Goal: Information Seeking & Learning: Learn about a topic

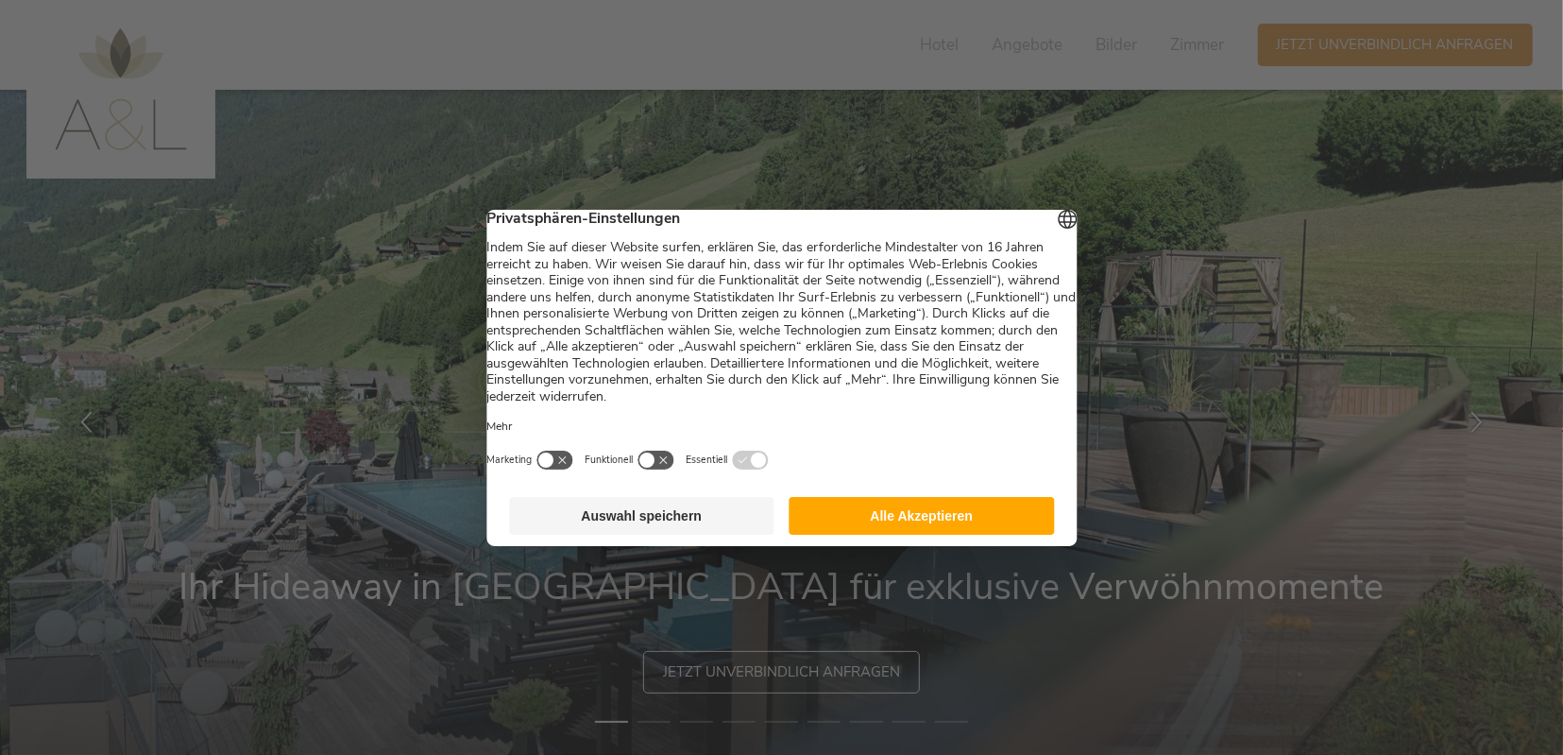
click at [673, 527] on button "Auswahl speichern" at bounding box center [641, 516] width 265 height 38
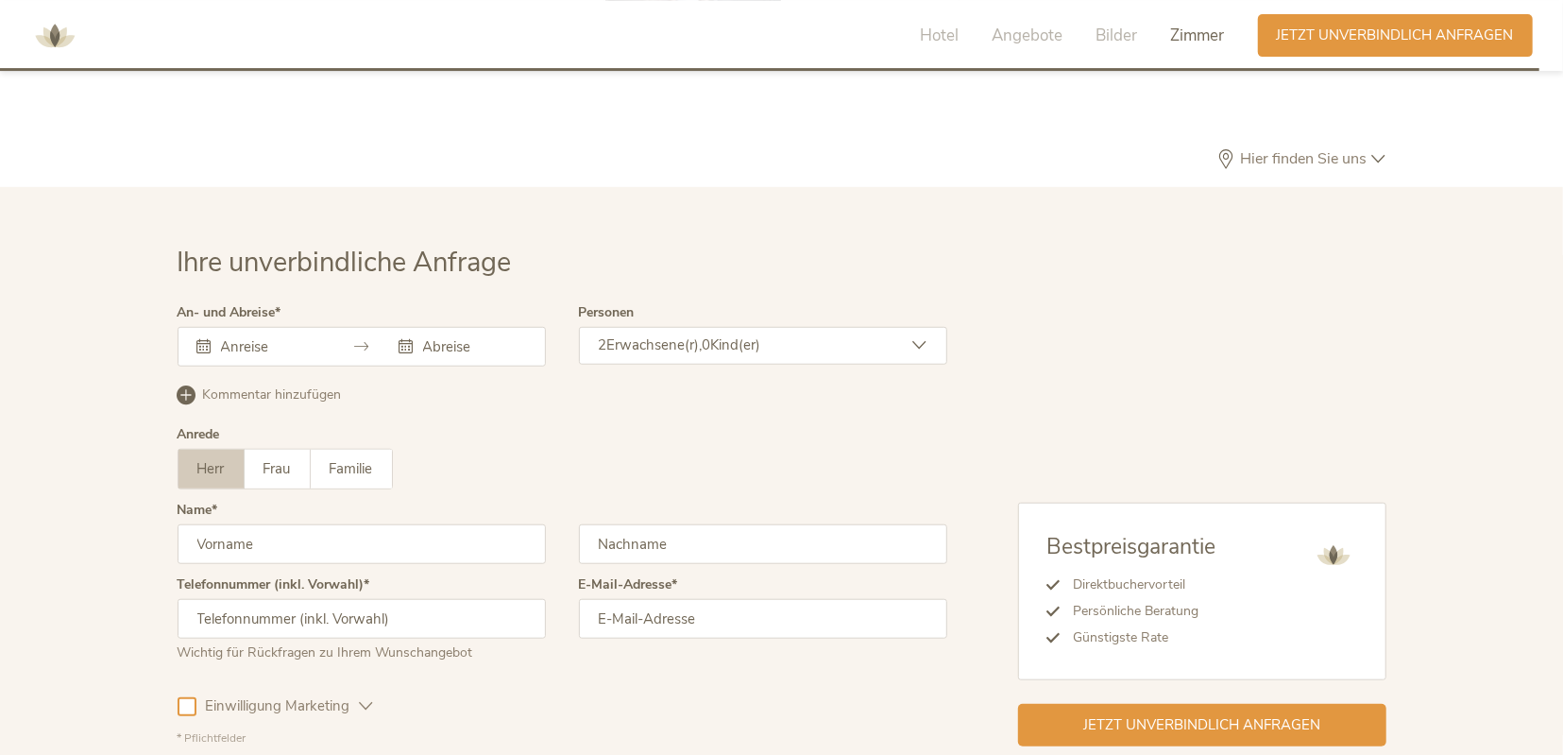
scroll to position [5648, 0]
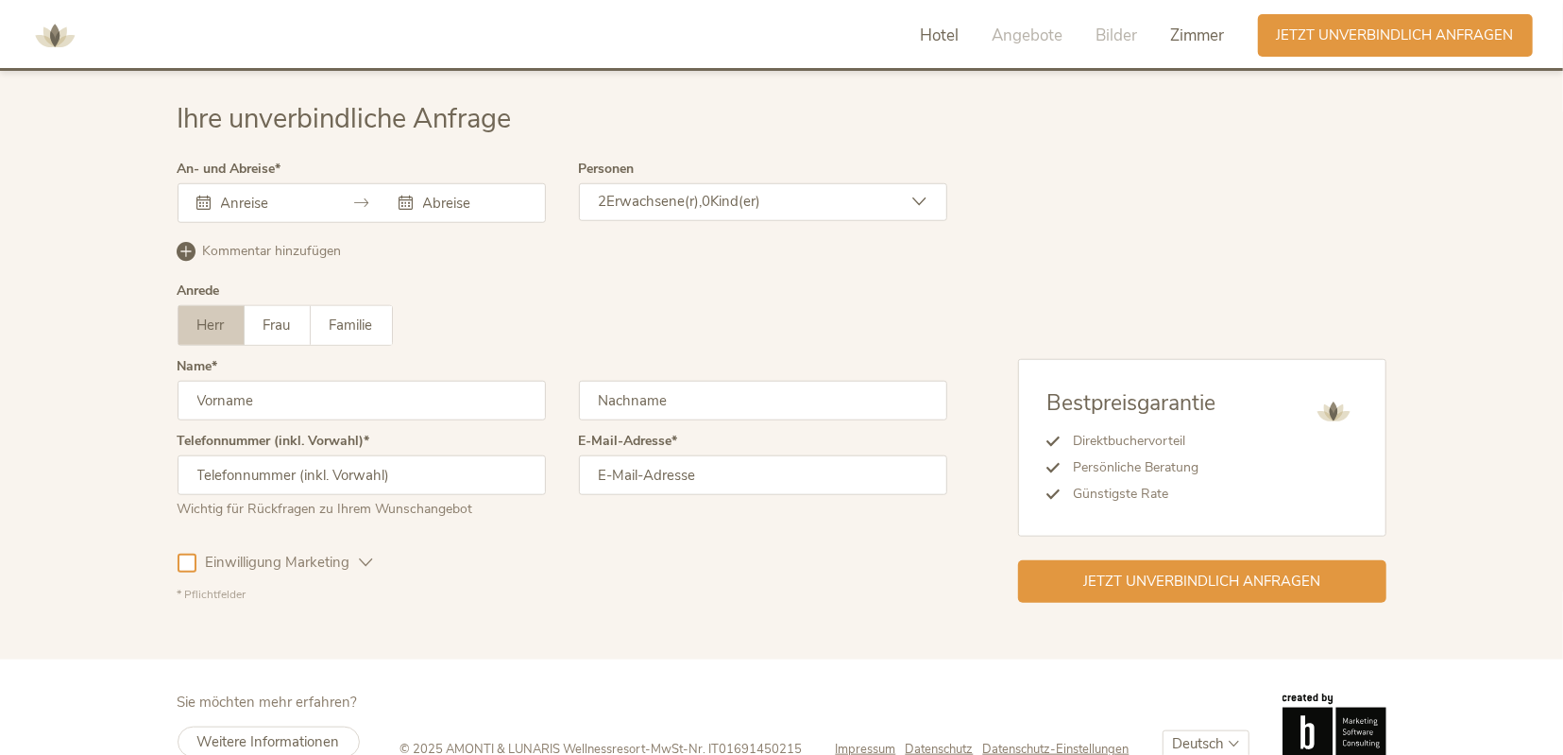
click at [946, 36] on span "Hotel" at bounding box center [940, 36] width 39 height 22
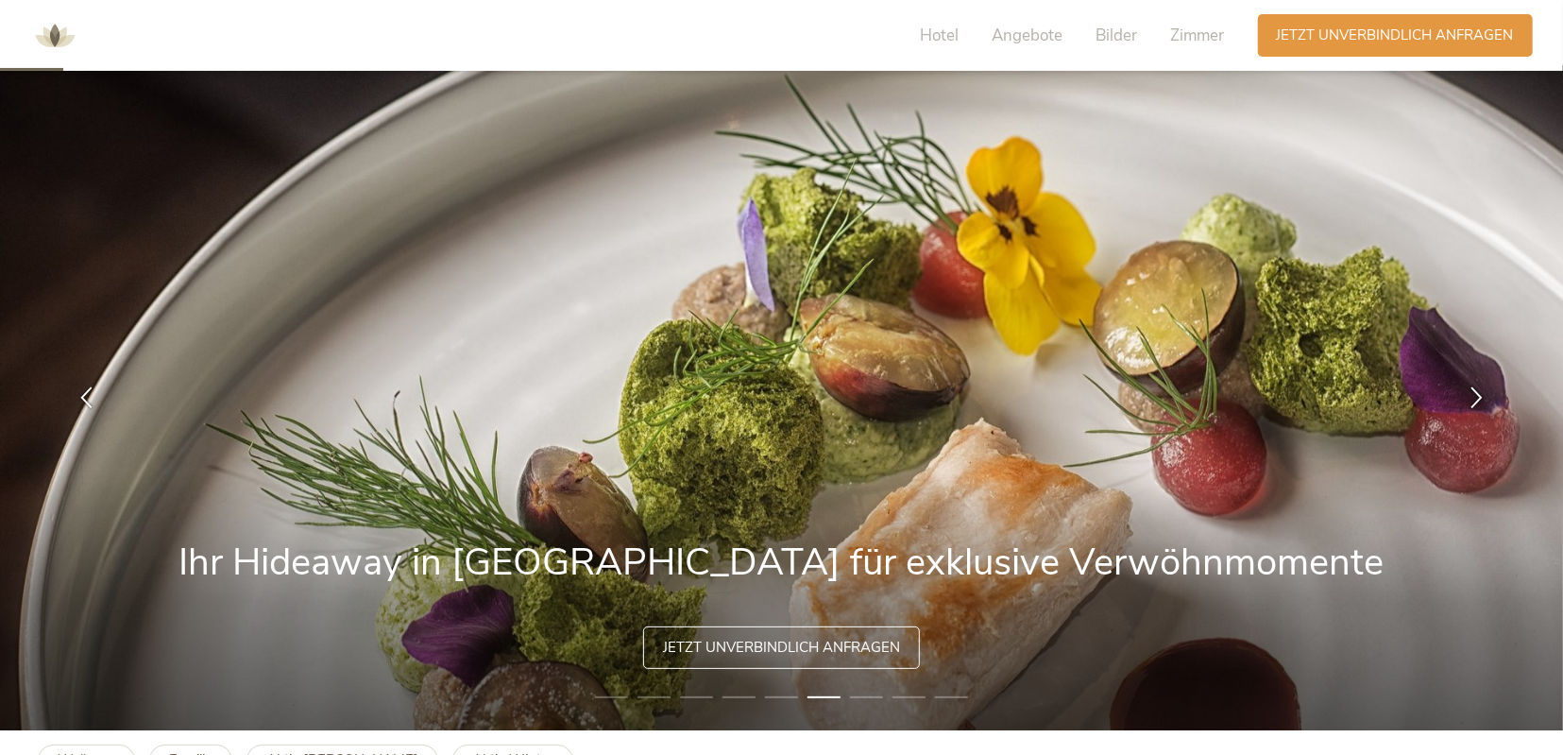
scroll to position [0, 0]
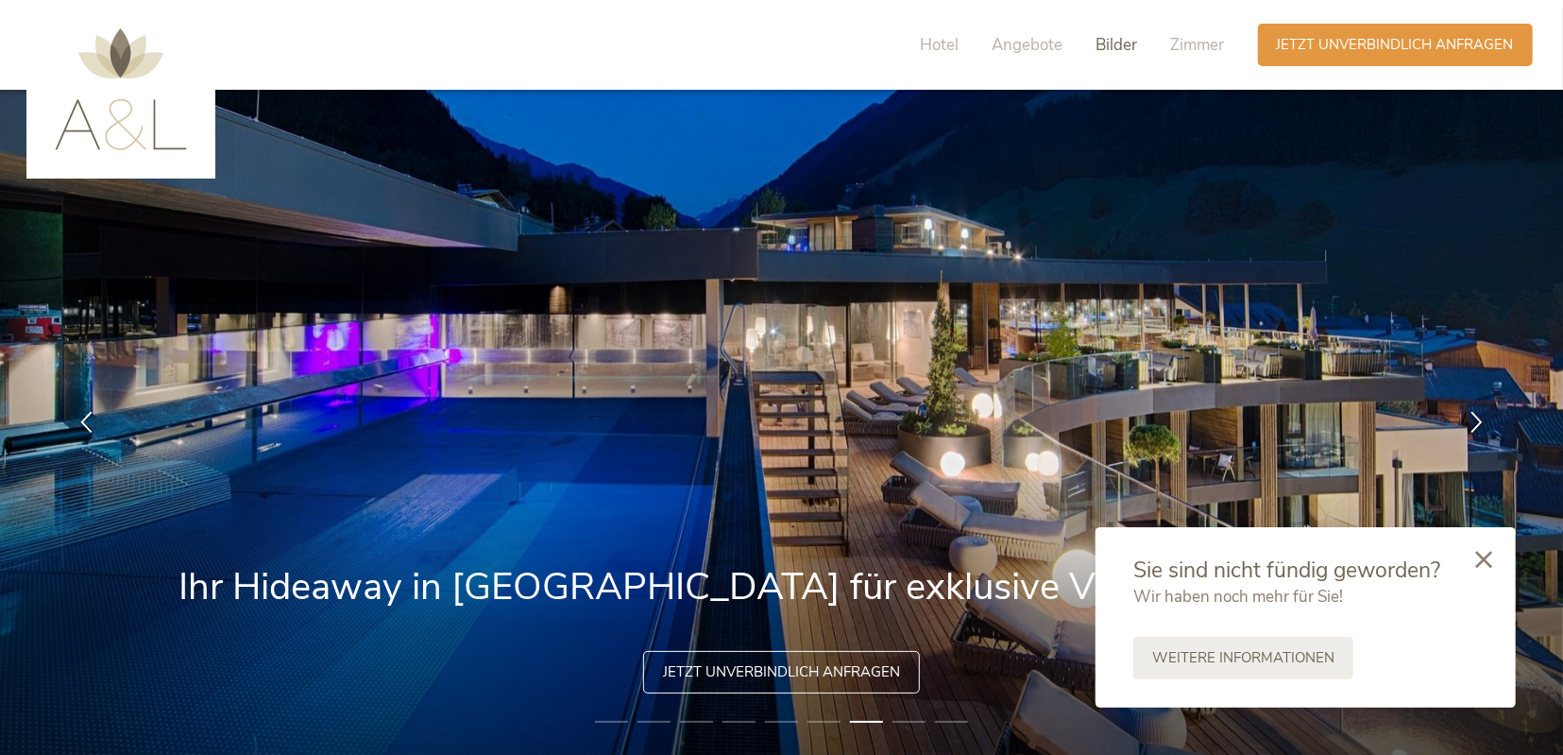
click at [1117, 46] on span "Bilder" at bounding box center [1118, 45] width 42 height 22
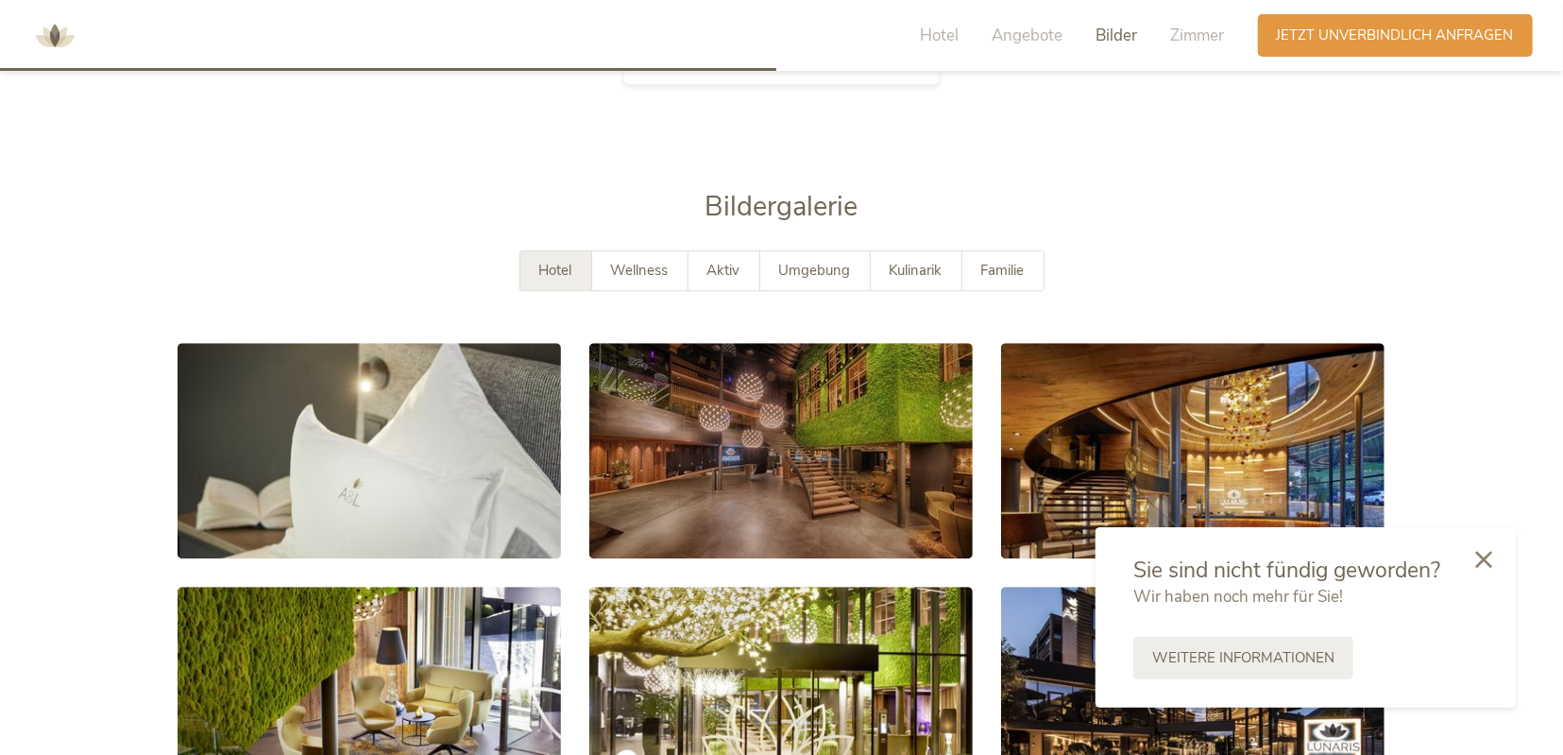
scroll to position [3309, 0]
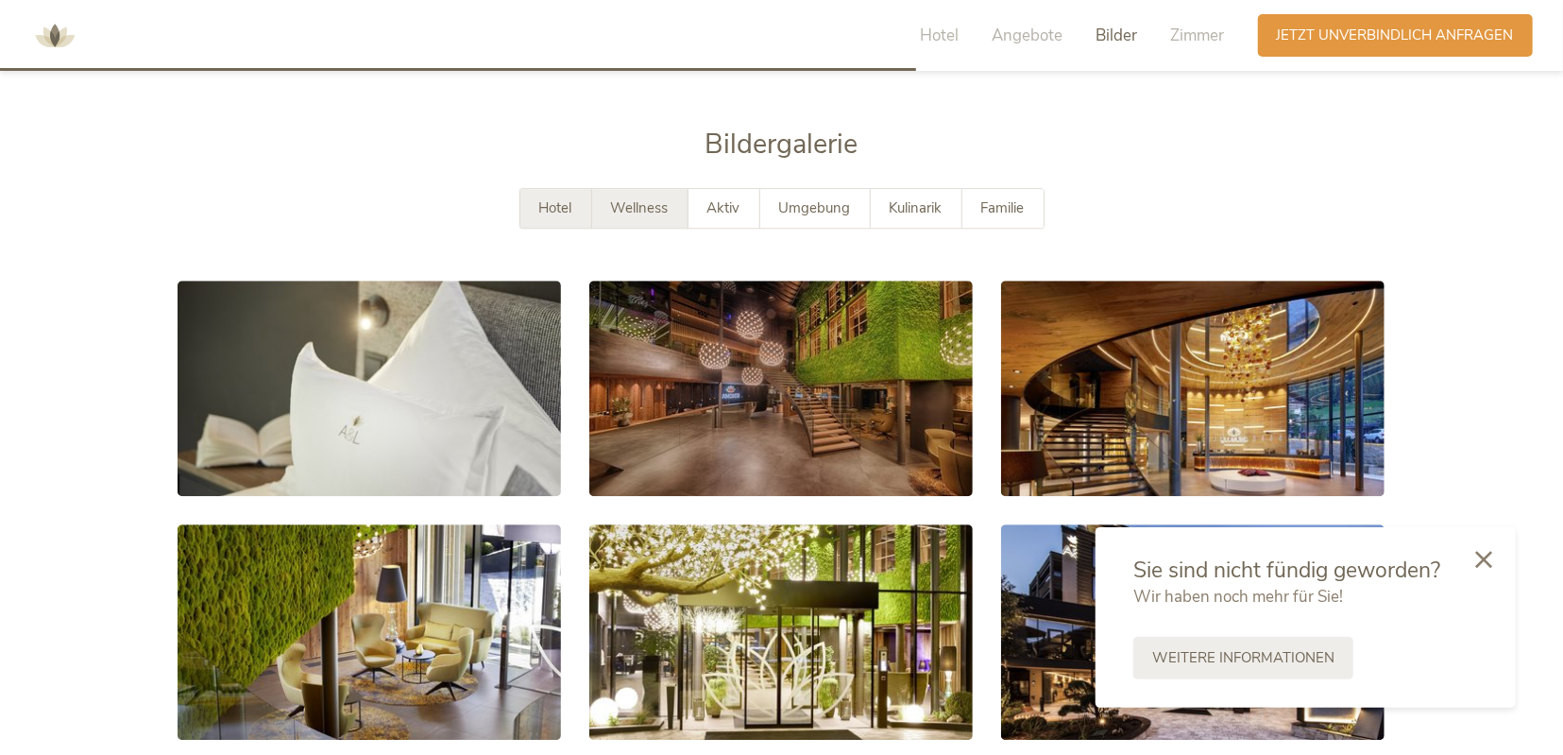
click at [636, 198] on span "Wellness" at bounding box center [640, 207] width 58 height 19
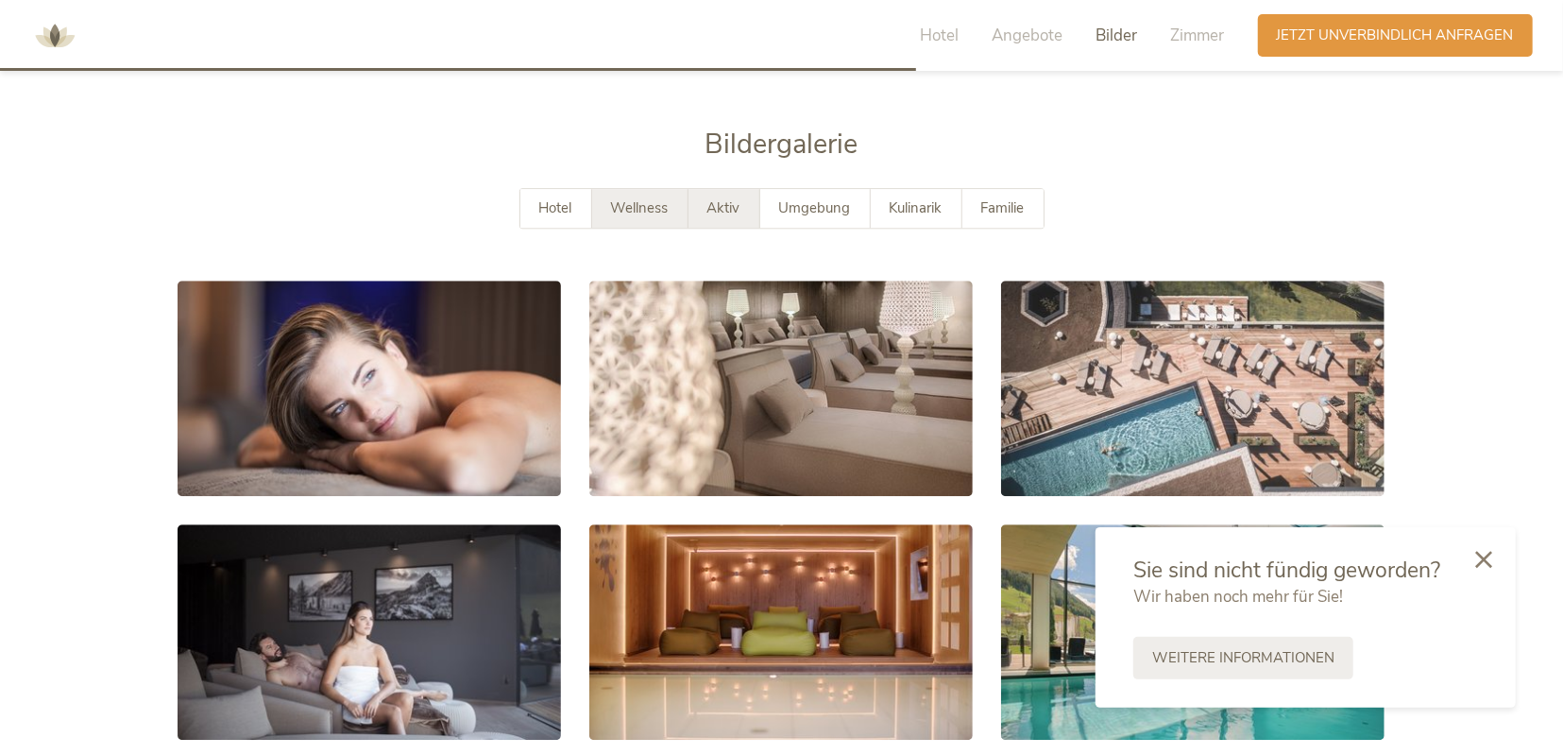
click at [734, 198] on span "Aktiv" at bounding box center [723, 207] width 33 height 19
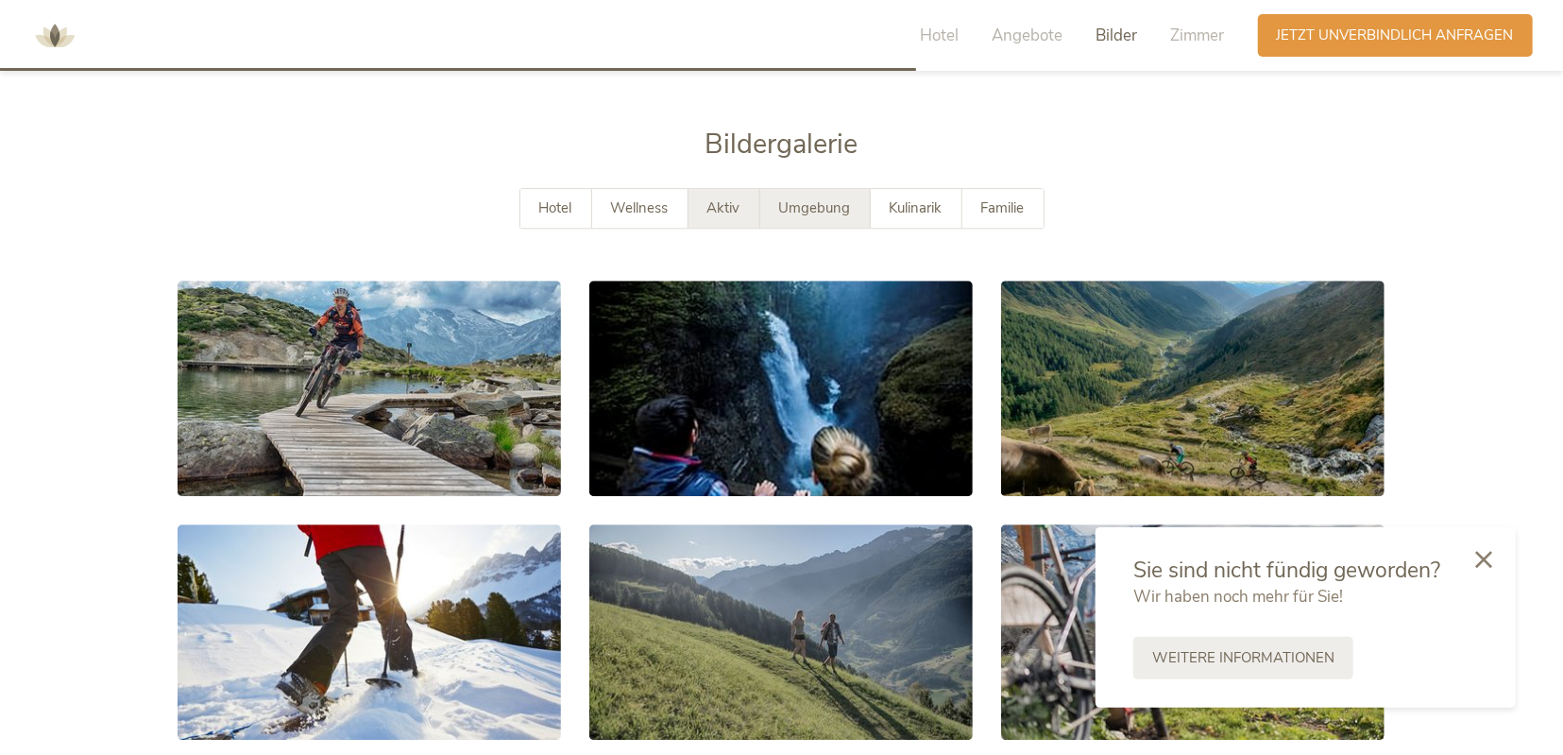
click at [830, 198] on span "Umgebung" at bounding box center [815, 207] width 72 height 19
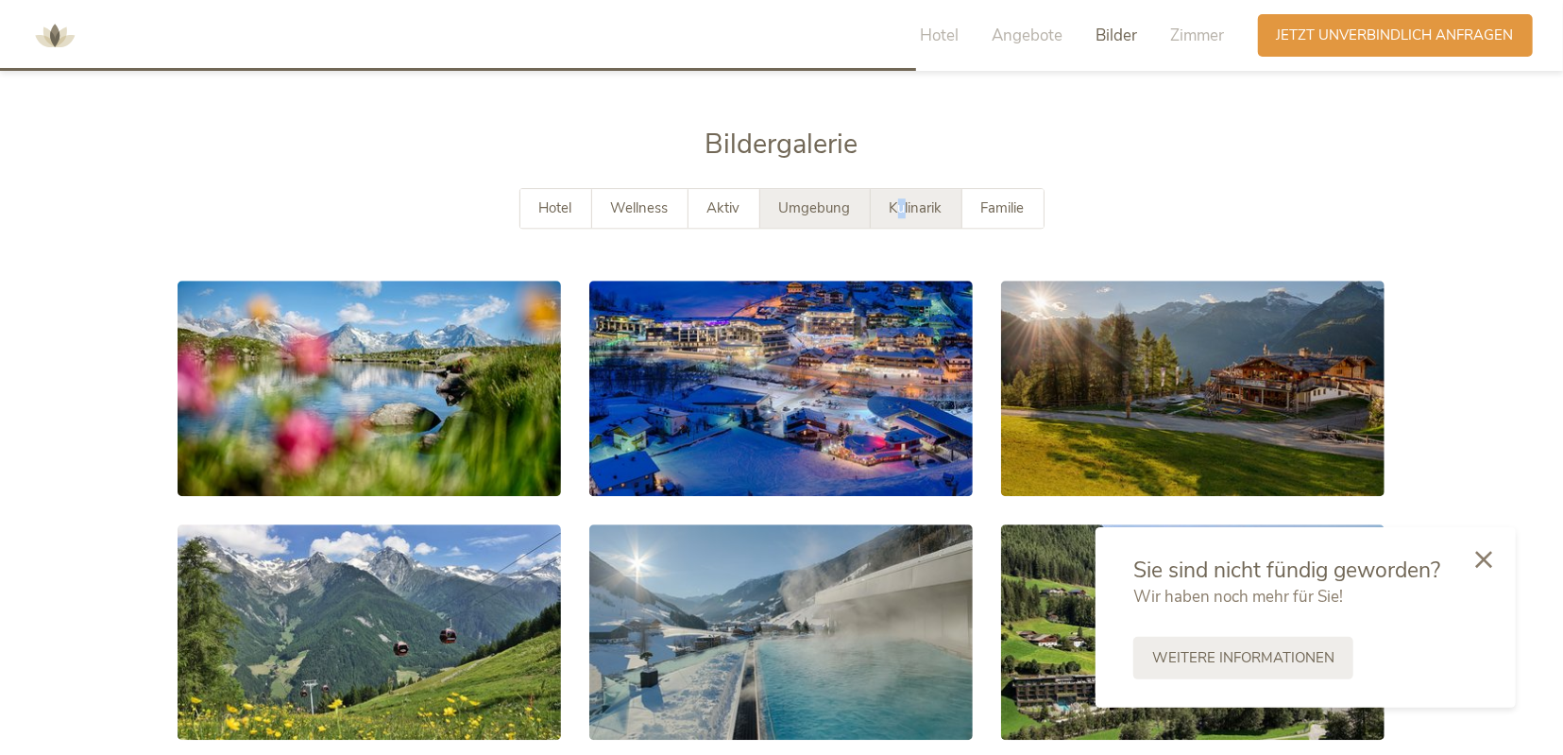
click at [900, 198] on span "Kulinarik" at bounding box center [916, 207] width 53 height 19
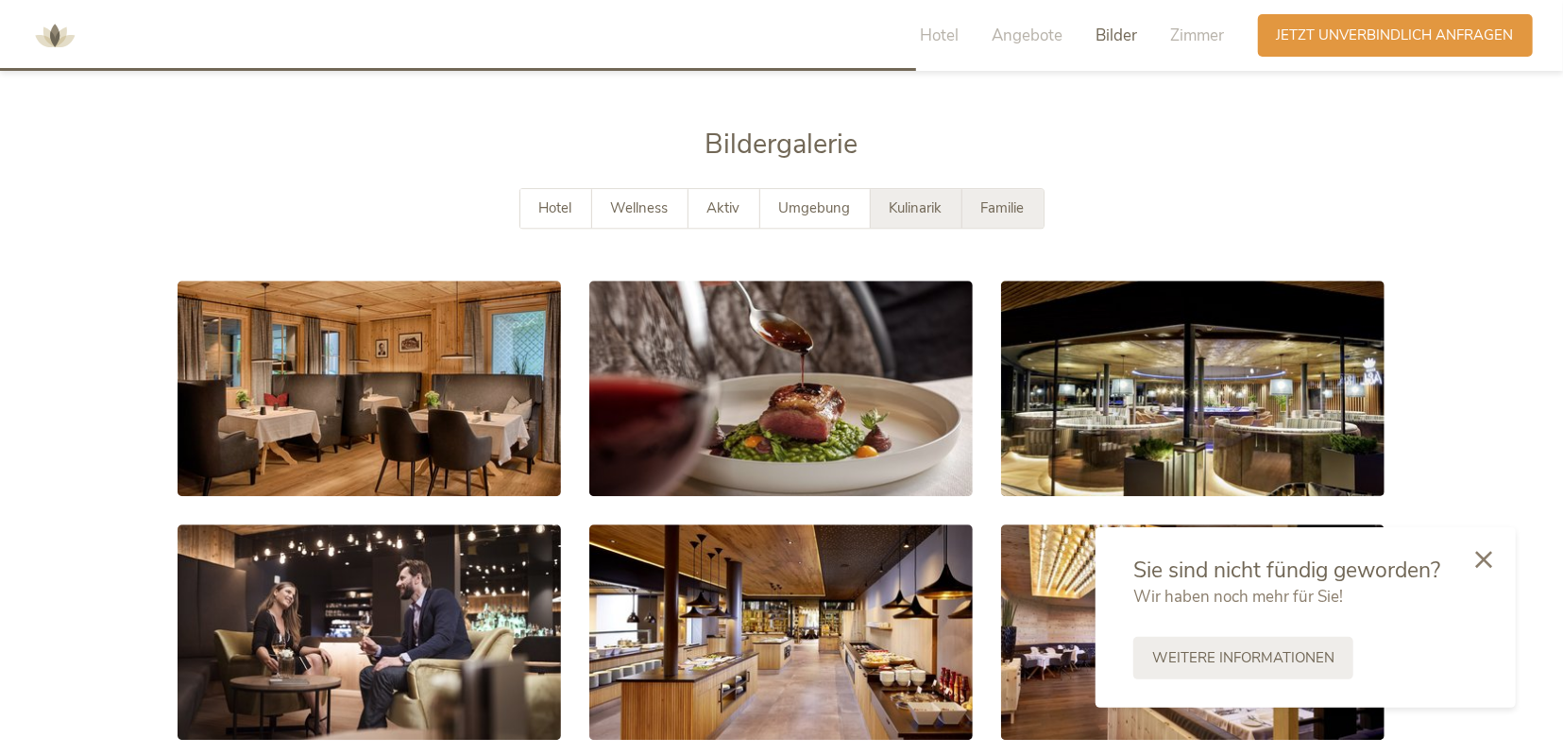
click at [1003, 198] on span "Familie" at bounding box center [1002, 207] width 43 height 19
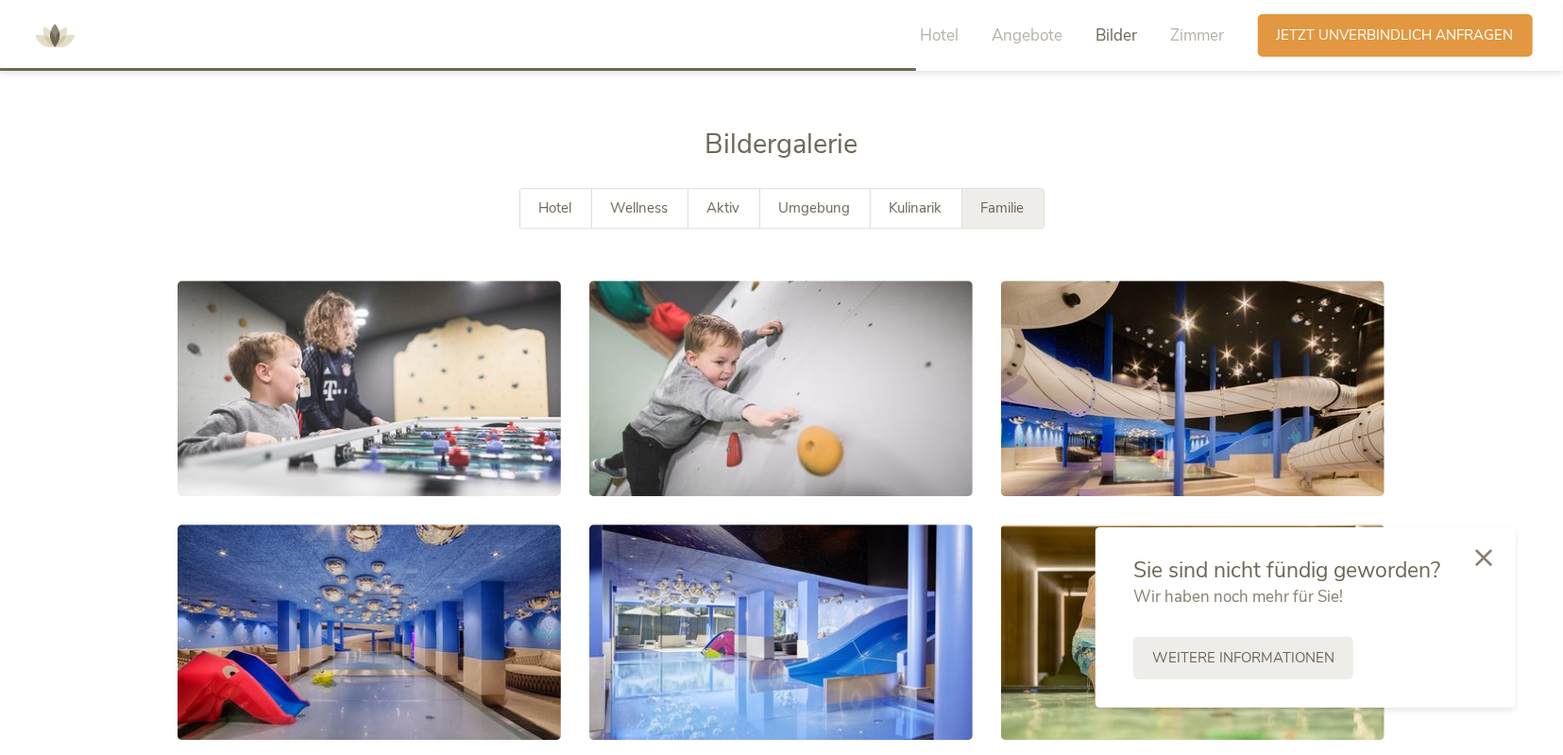
click at [1476, 556] on icon at bounding box center [1483, 557] width 17 height 17
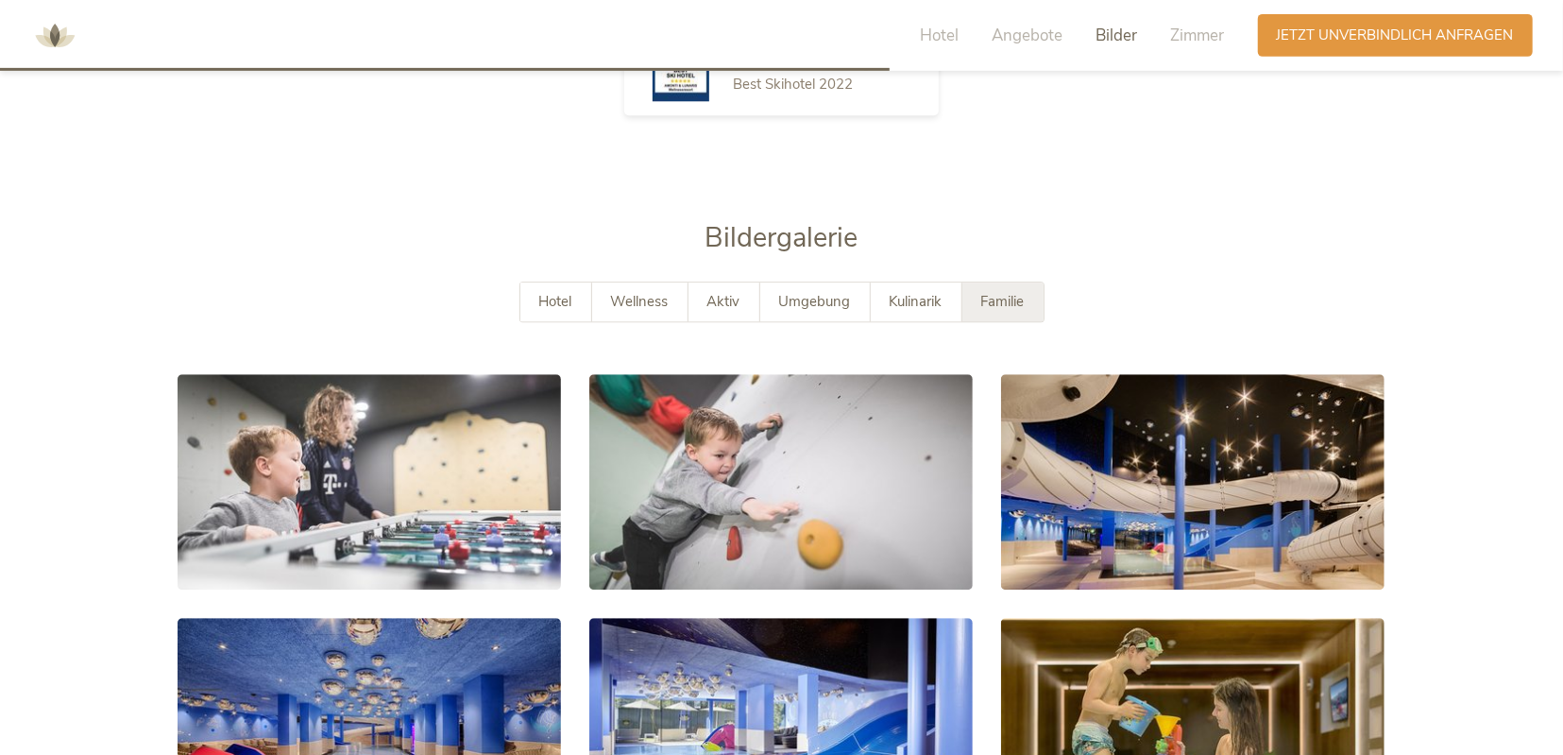
scroll to position [3241, 0]
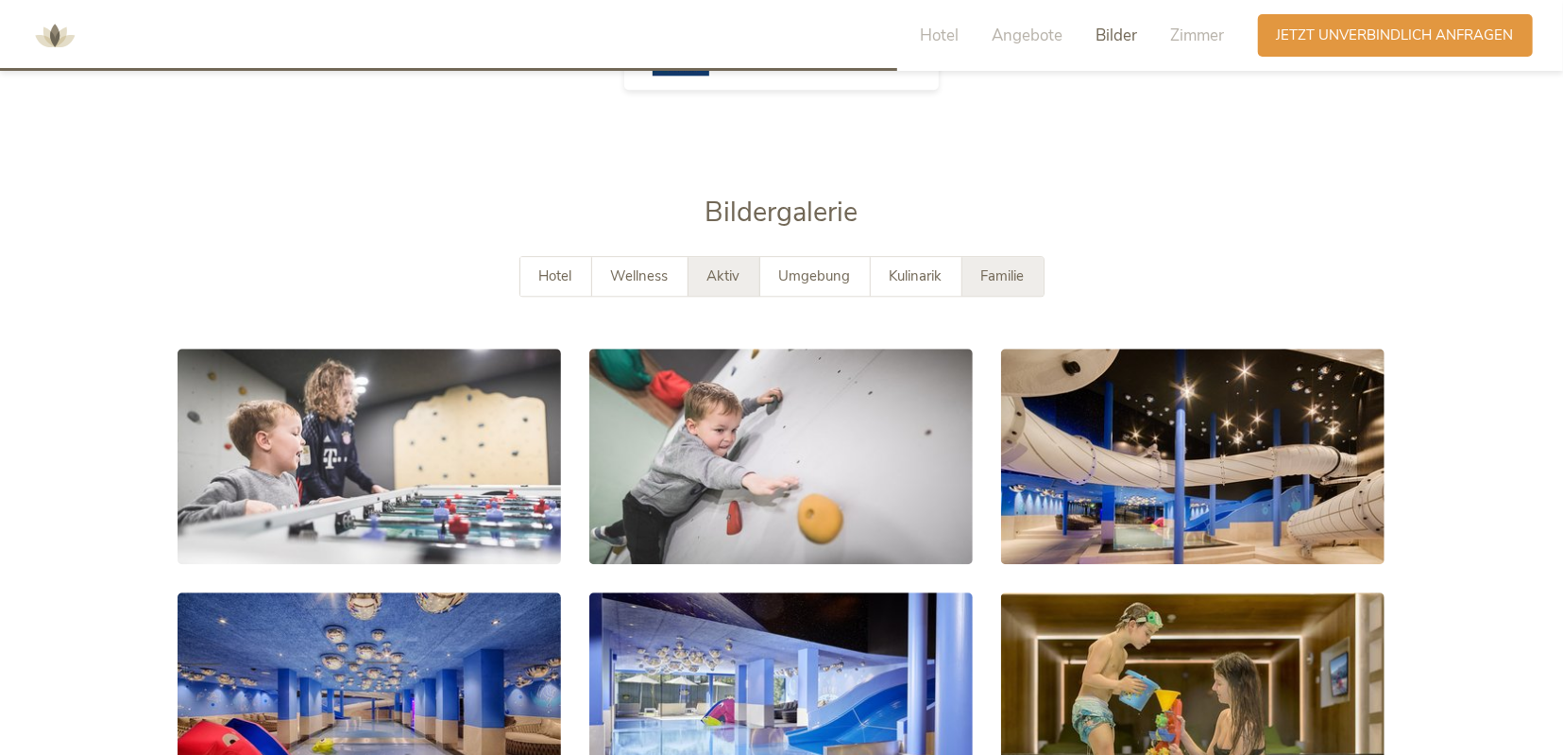
click at [733, 266] on span "Aktiv" at bounding box center [723, 275] width 33 height 19
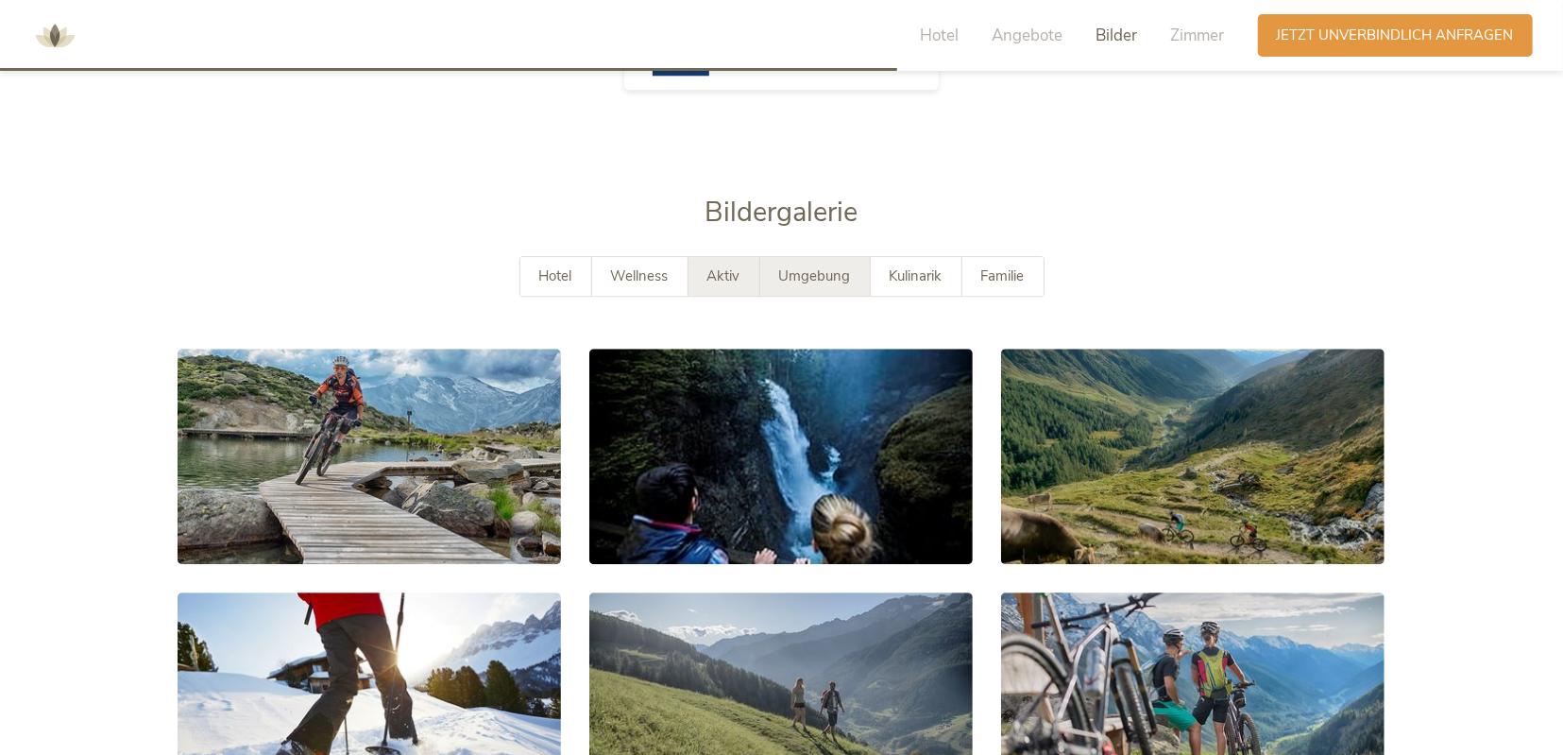
click at [819, 266] on span "Umgebung" at bounding box center [815, 275] width 72 height 19
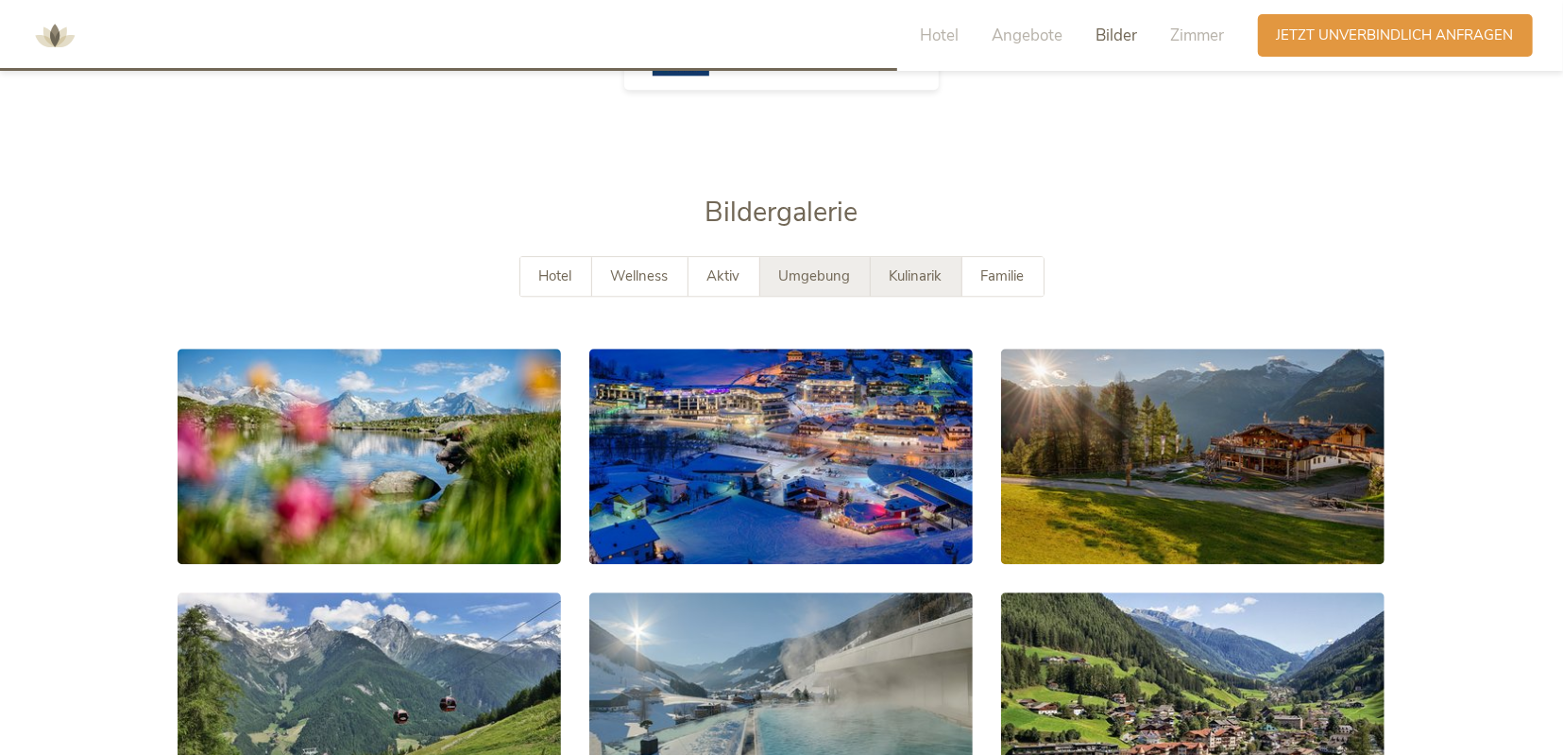
click at [888, 257] on div "Kulinarik" at bounding box center [917, 276] width 92 height 39
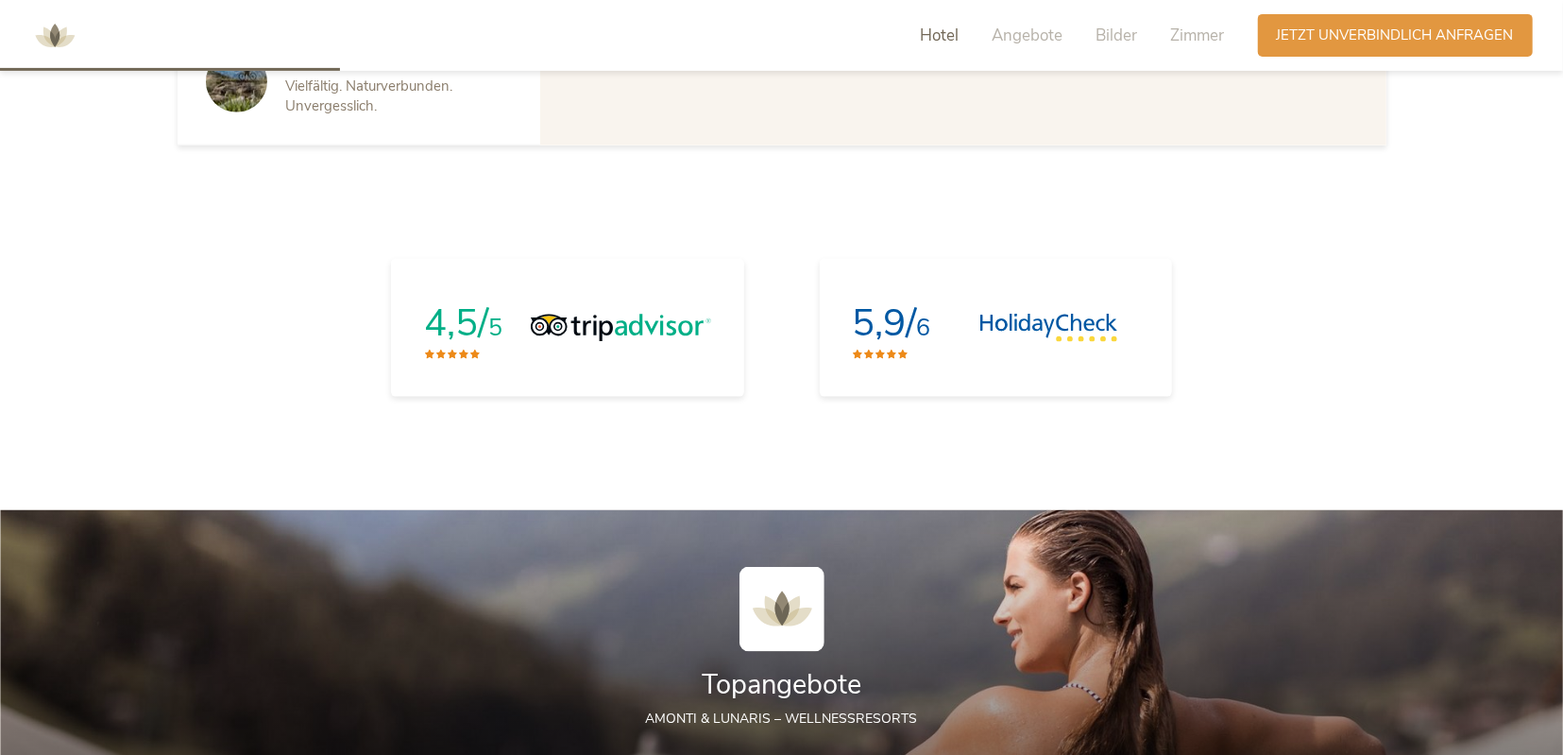
scroll to position [1094, 0]
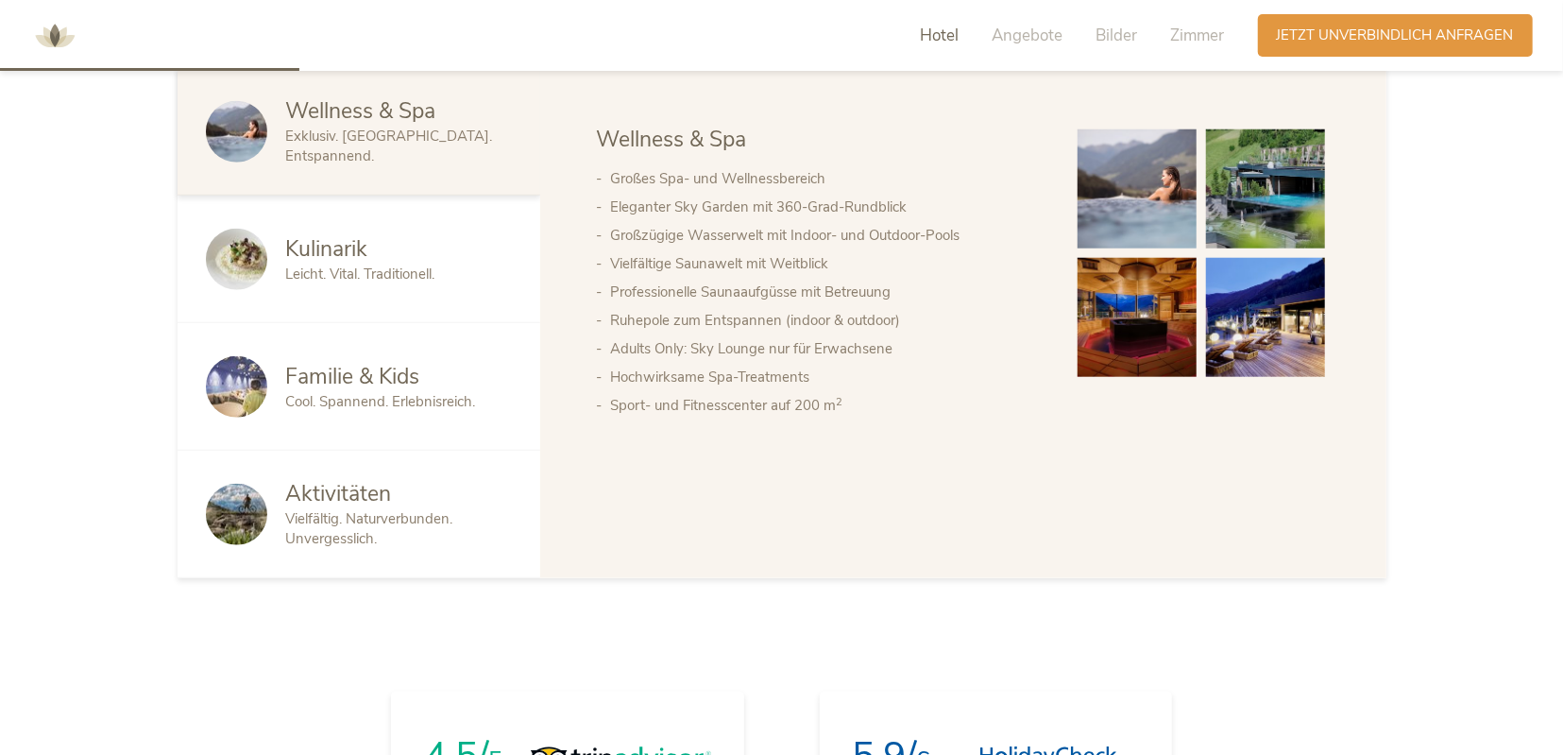
click at [374, 393] on span "Cool. Spannend. Erlebnisreich." at bounding box center [381, 401] width 190 height 19
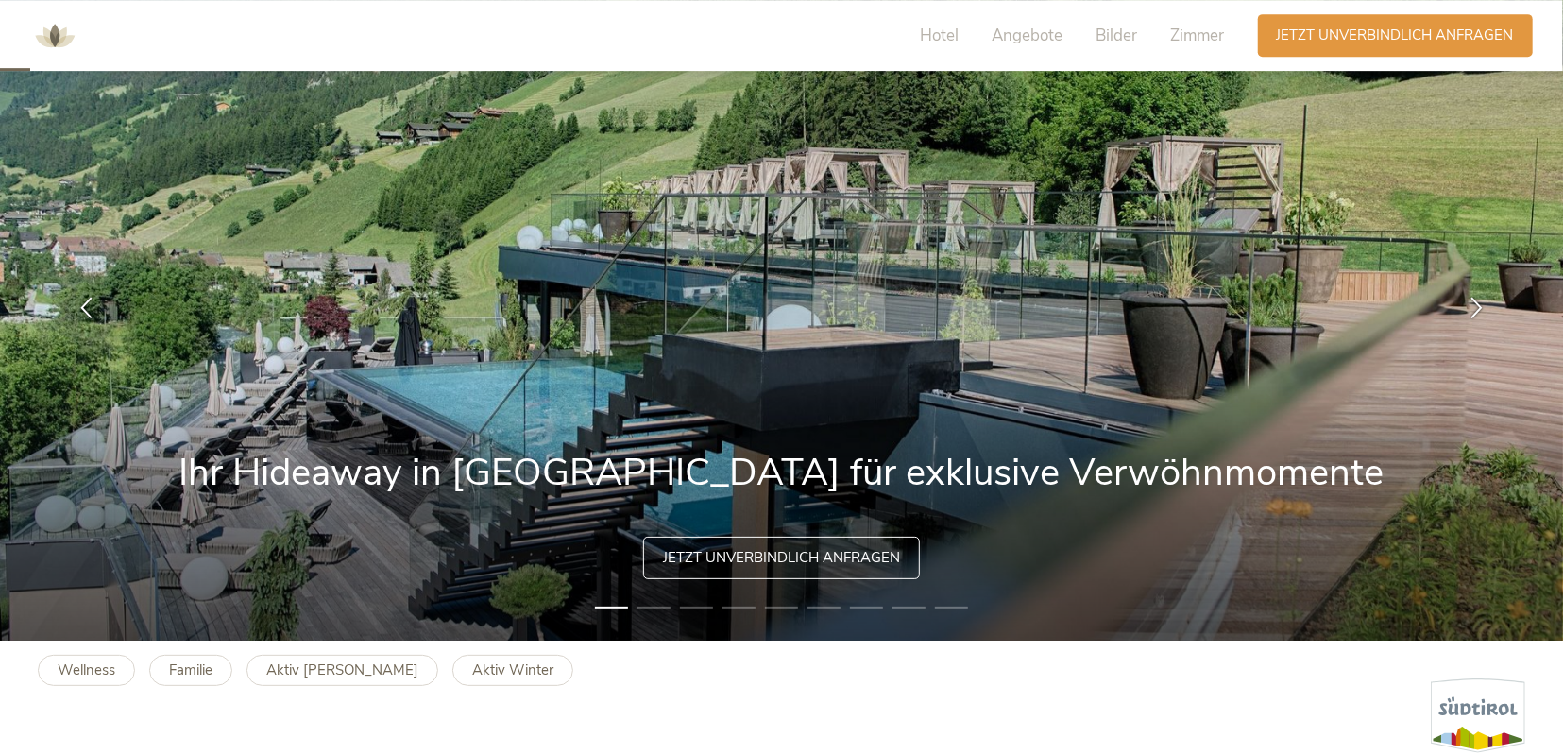
scroll to position [111, 0]
